Goal: Task Accomplishment & Management: Use online tool/utility

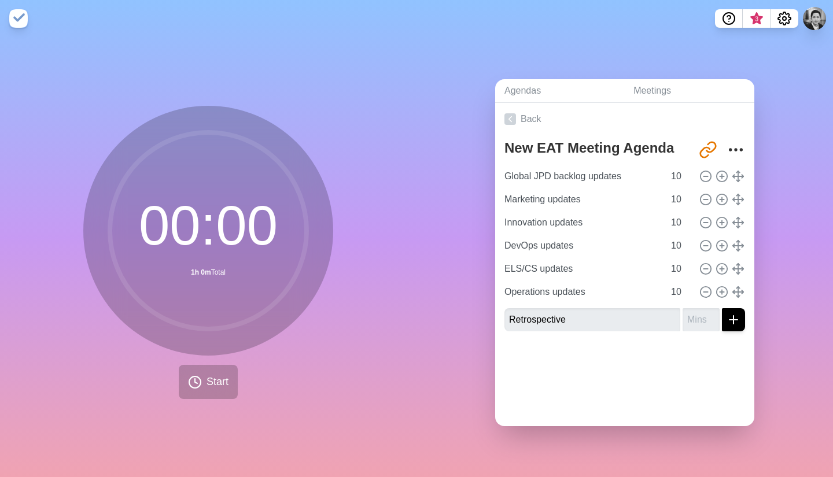
type input "Retrospective"
click at [683, 318] on input "number" at bounding box center [701, 319] width 37 height 23
type input "10"
click at [726, 320] on icon "submit" at bounding box center [733, 320] width 14 height 14
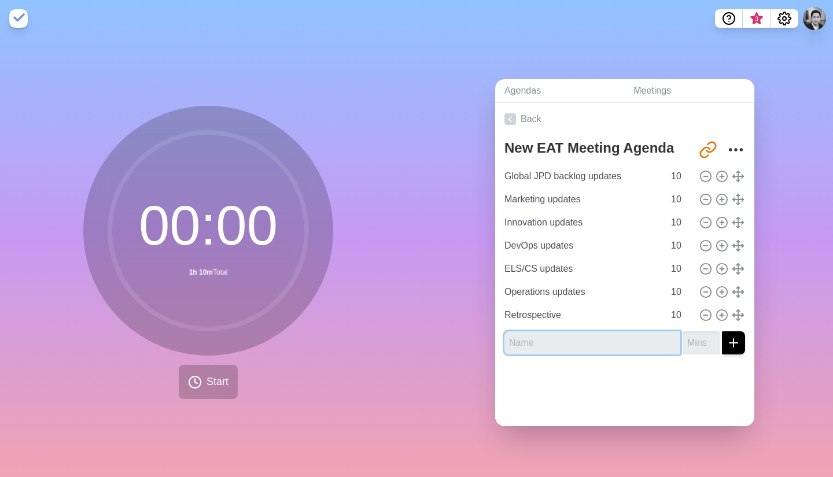
click at [560, 333] on input "text" at bounding box center [592, 342] width 176 height 23
type input "Sprint planning"
click at [685, 343] on input "number" at bounding box center [701, 342] width 37 height 23
type input "10"
click at [722, 334] on button "submit" at bounding box center [733, 342] width 23 height 23
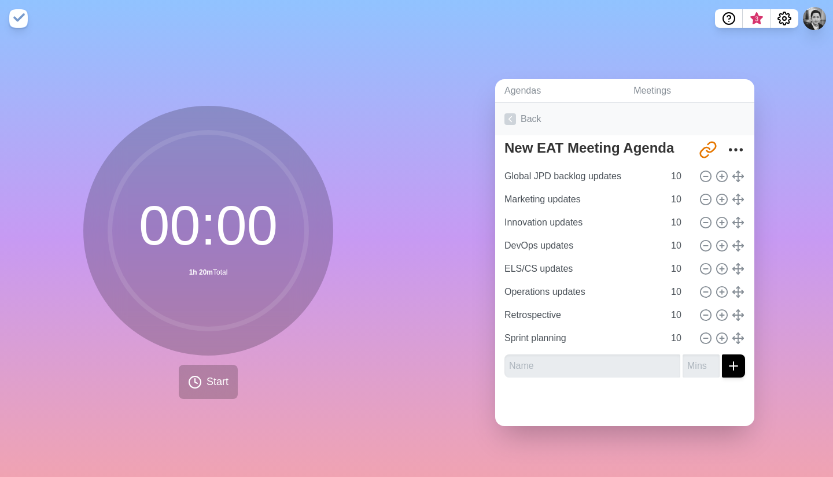
click at [513, 113] on link "Back" at bounding box center [624, 119] width 259 height 32
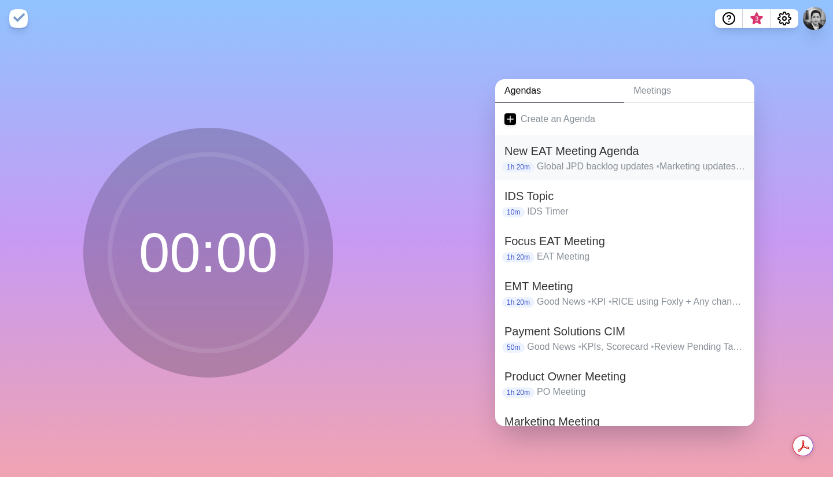
click at [576, 146] on h2 "New EAT Meeting Agenda" at bounding box center [624, 150] width 241 height 17
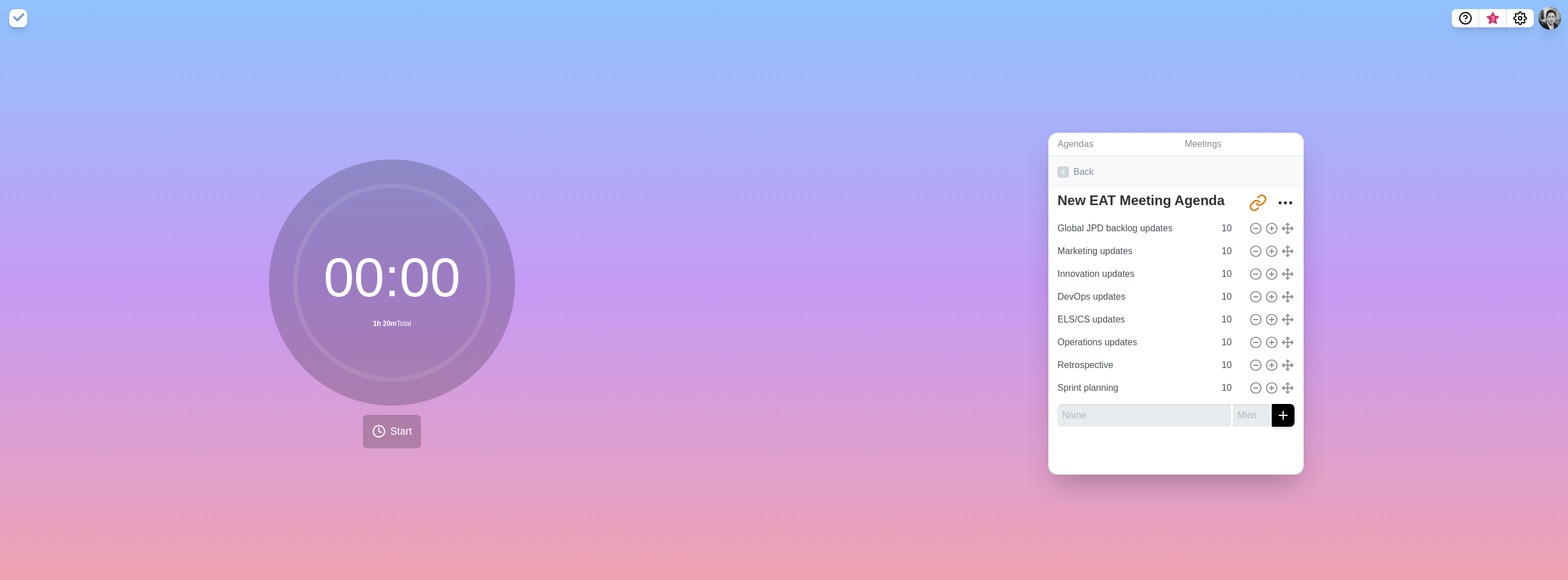
click at [819, 163] on link "Back" at bounding box center [1175, 171] width 255 height 32
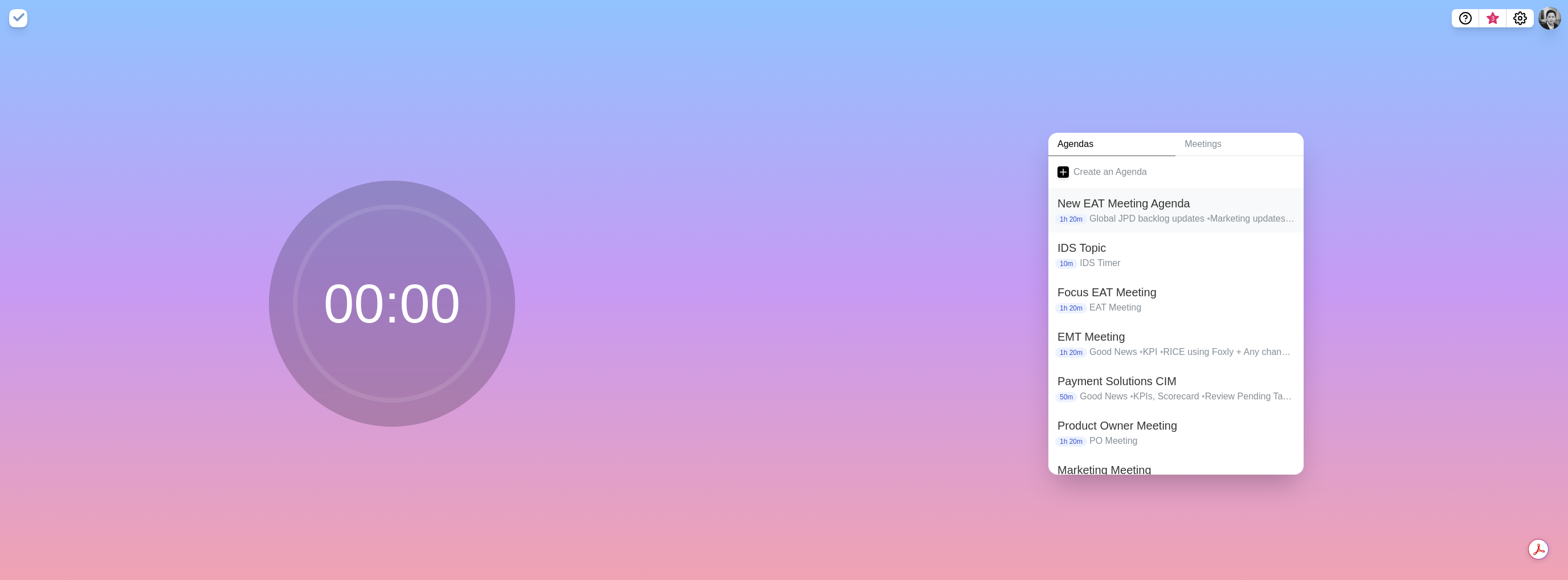
click at [819, 195] on h2 "New EAT Meeting Agenda" at bounding box center [1176, 203] width 237 height 17
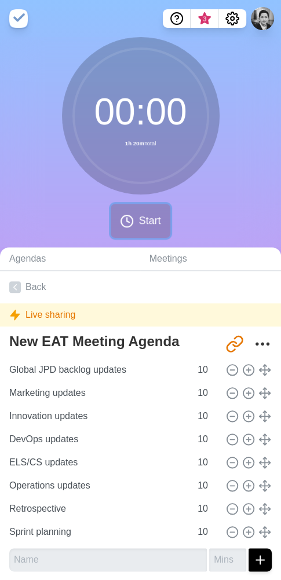
click at [125, 227] on icon at bounding box center [127, 221] width 14 height 14
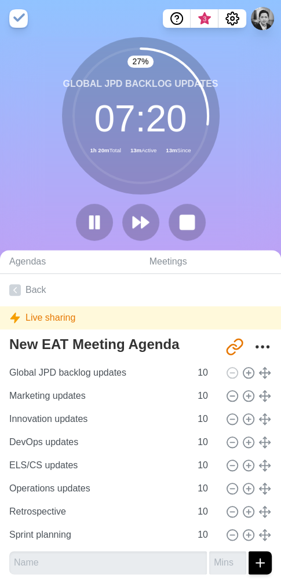
click at [38, 139] on div "27 % Global JPD backlog updates 07 : 20 1h 20m Total 13m Active 13m Since" at bounding box center [140, 143] width 281 height 213
drag, startPoint x: 23, startPoint y: 182, endPoint x: 25, endPoint y: 132, distance: 49.2
click at [25, 132] on div "28 % Global JPD backlog updates 07 : 12 1h 20m Total 13m Active 13m Since" at bounding box center [140, 143] width 281 height 213
drag, startPoint x: 53, startPoint y: 174, endPoint x: 34, endPoint y: 164, distance: 21.2
click at [35, 164] on div "30 % Global JPD backlog updates 07 : 02 1h 20m Total 13m Active 13m Since" at bounding box center [140, 143] width 281 height 213
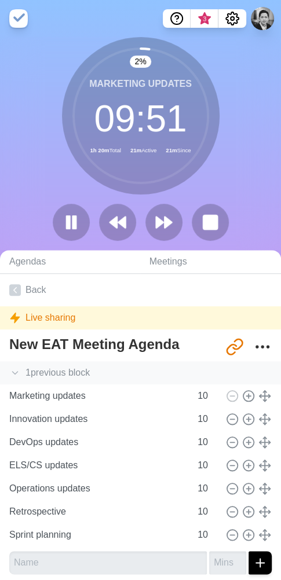
click at [14, 371] on polyline at bounding box center [15, 372] width 5 height 3
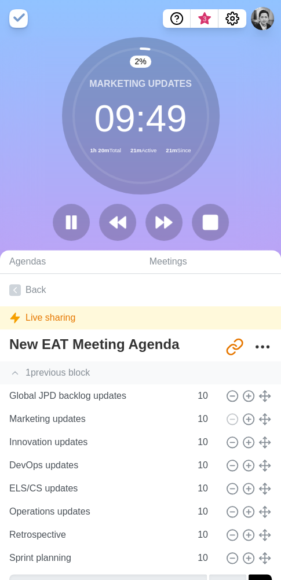
click at [14, 371] on polyline at bounding box center [15, 372] width 5 height 3
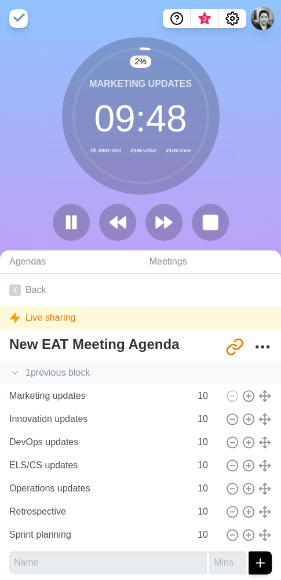
click at [14, 371] on icon at bounding box center [15, 373] width 12 height 12
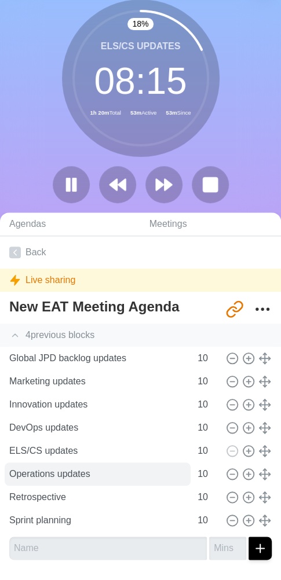
scroll to position [58, 0]
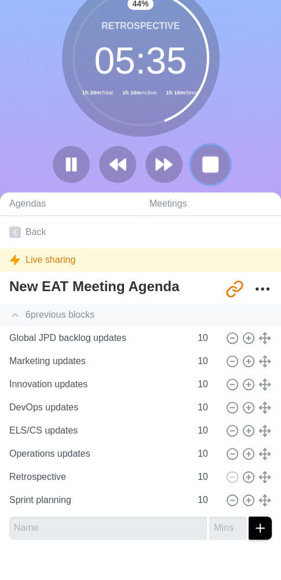
click at [202, 160] on rect at bounding box center [209, 164] width 14 height 14
